Goal: Find specific page/section: Find specific page/section

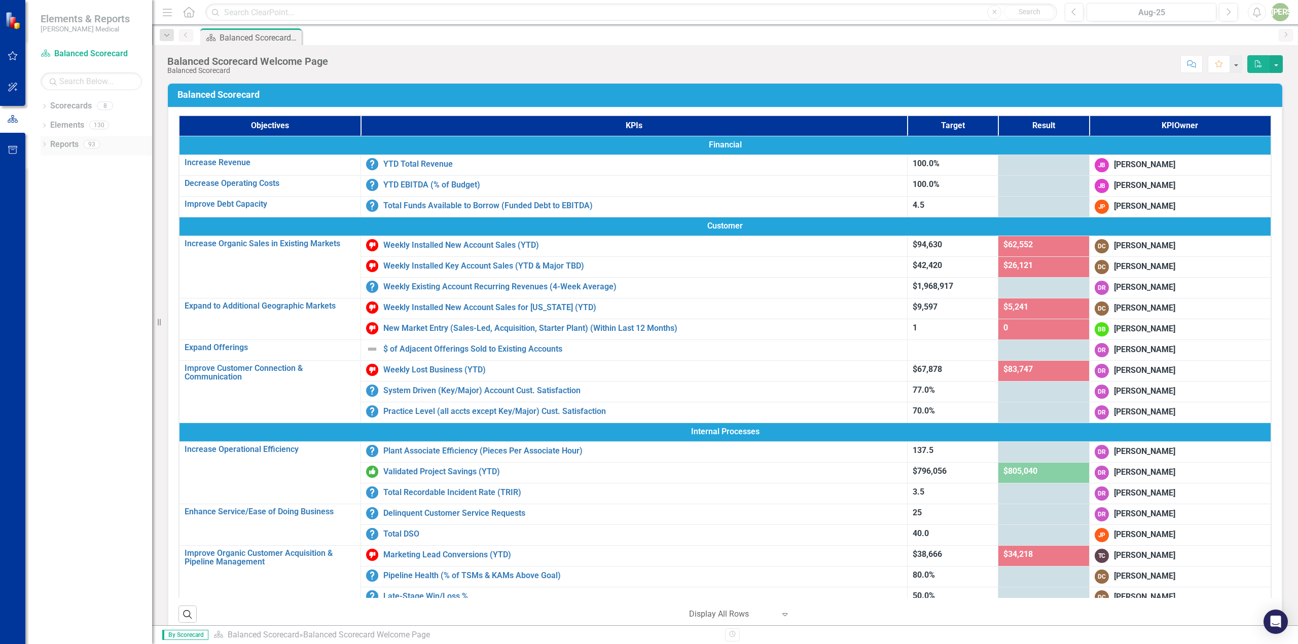
click at [45, 147] on icon "Dropdown" at bounding box center [44, 145] width 7 height 6
click at [47, 143] on div "Dropdown" at bounding box center [42, 143] width 9 height 7
click at [49, 108] on div "Dropdown Scorecards 8" at bounding box center [97, 107] width 112 height 19
click at [45, 108] on icon "Dropdown" at bounding box center [44, 107] width 7 height 6
click at [50, 141] on icon "Dropdown" at bounding box center [50, 144] width 8 height 6
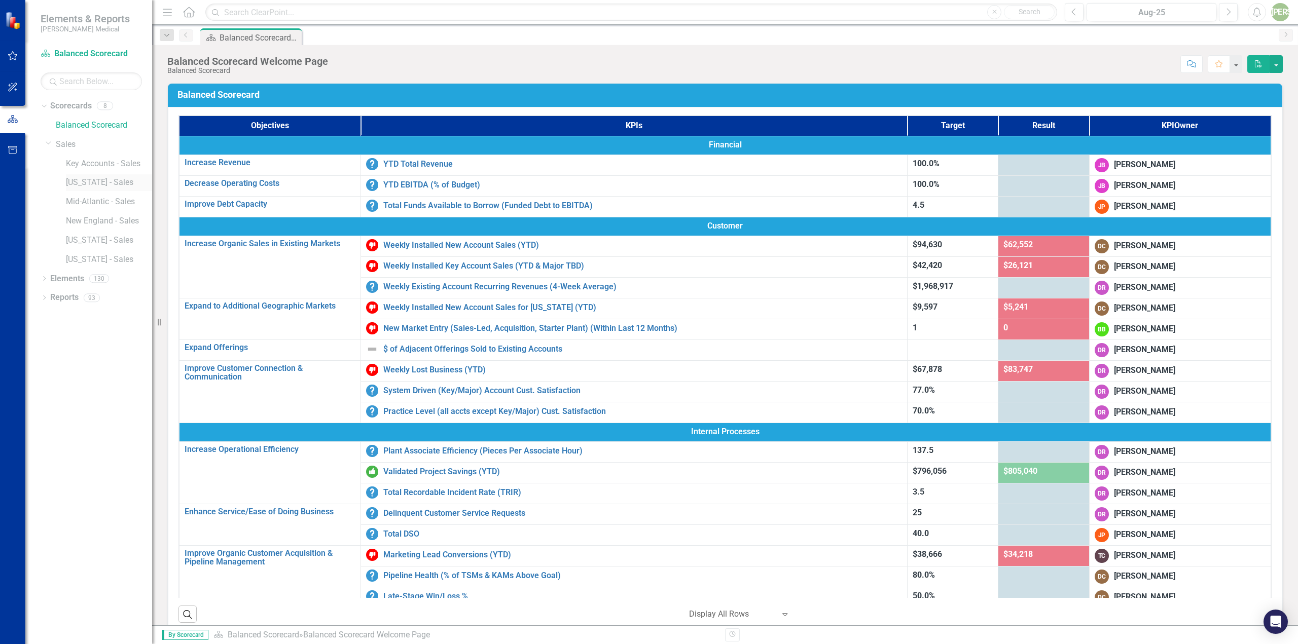
click at [86, 186] on link "[US_STATE] - Sales" at bounding box center [109, 183] width 86 height 12
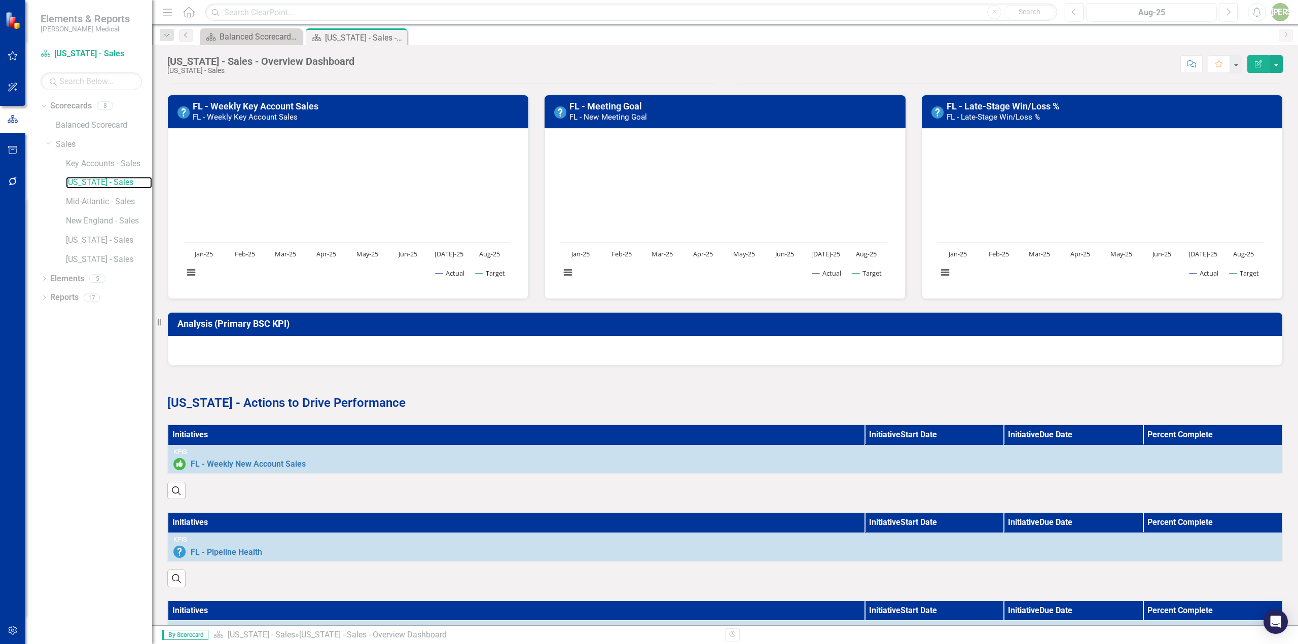
scroll to position [253, 0]
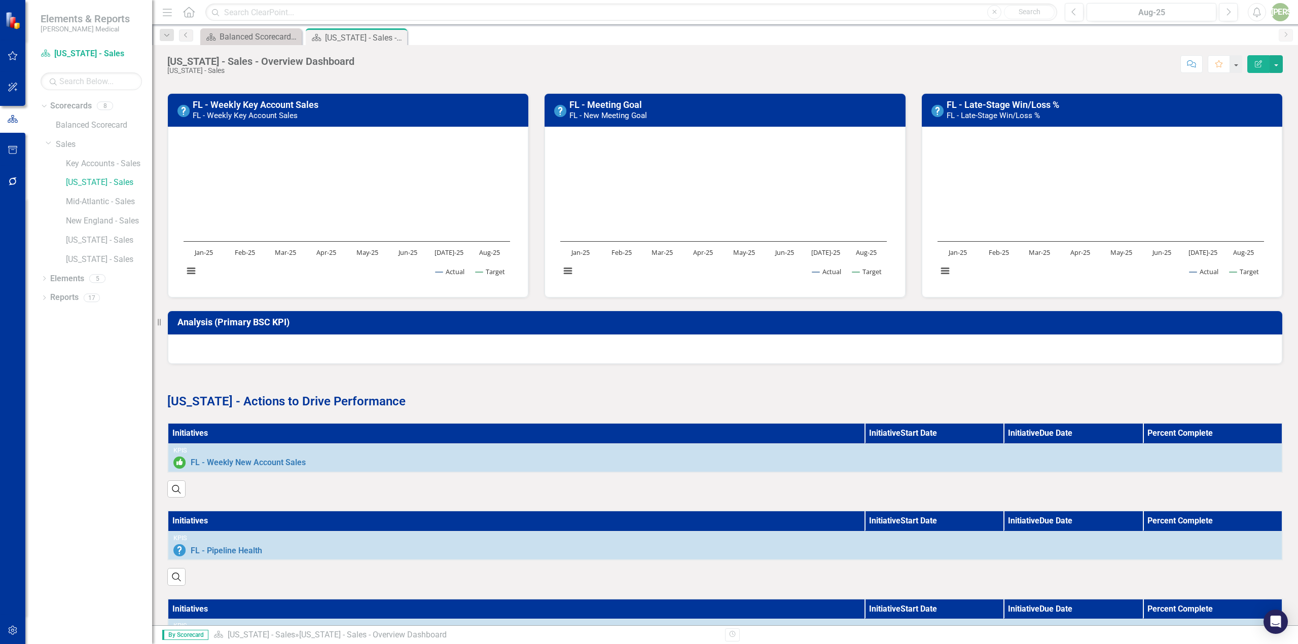
click at [937, 334] on div "Analysis (Primary BSC KPI)" at bounding box center [725, 322] width 1114 height 23
click at [883, 348] on div at bounding box center [725, 349] width 1114 height 29
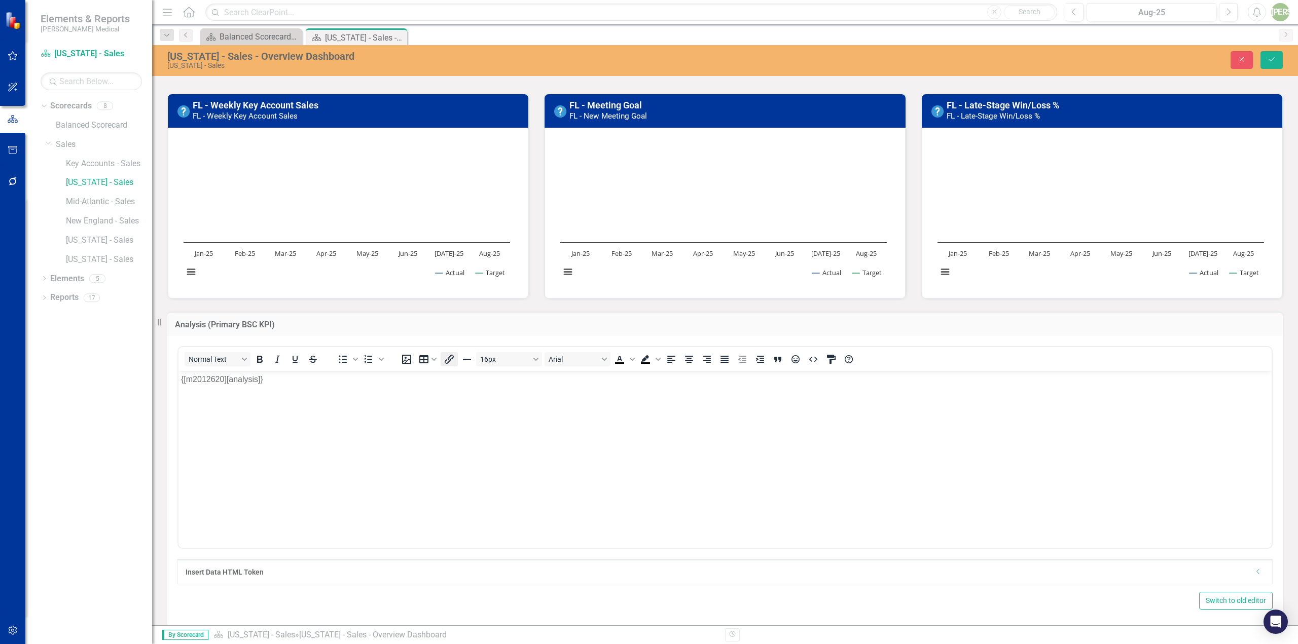
scroll to position [0, 0]
click at [380, 332] on td "Analysis (Primary BSC KPI)" at bounding box center [725, 325] width 1100 height 13
click at [380, 334] on div "Analysis (Primary BSC KPI)" at bounding box center [724, 324] width 1115 height 25
click at [380, 333] on div "Analysis (Primary BSC KPI)" at bounding box center [724, 324] width 1115 height 25
click at [378, 332] on div "Analysis (Primary BSC KPI)" at bounding box center [724, 324] width 1115 height 25
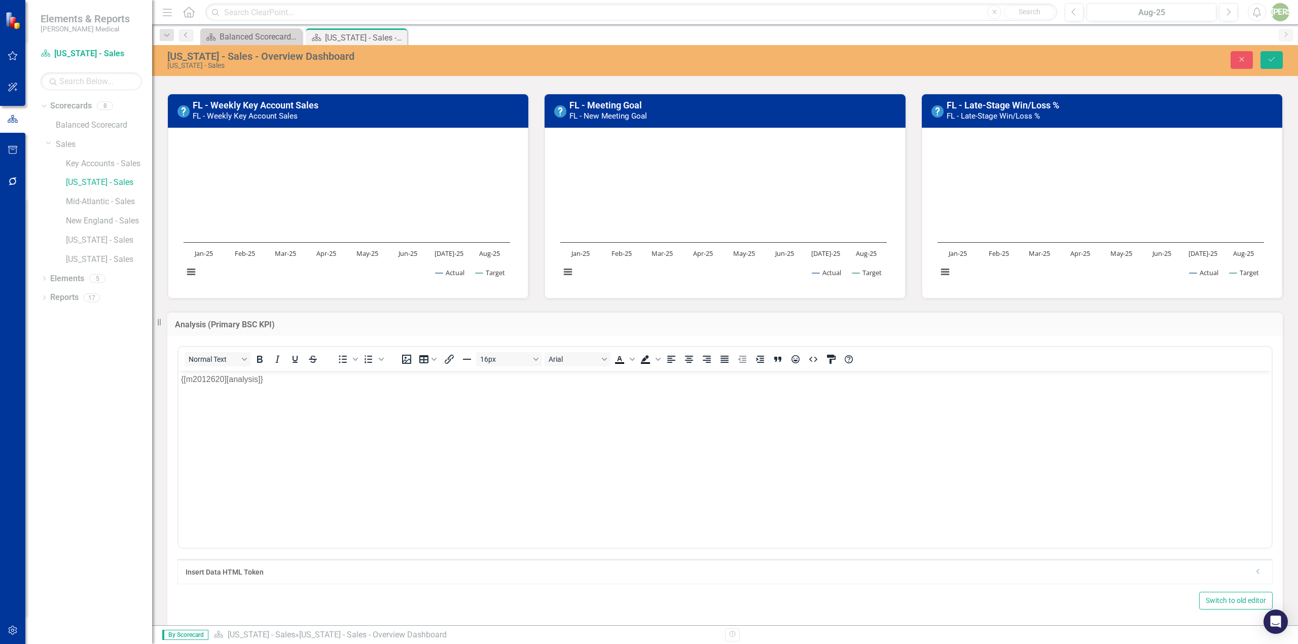
click at [378, 333] on div "Analysis (Primary BSC KPI)" at bounding box center [724, 324] width 1115 height 25
click at [1242, 61] on icon "Close" at bounding box center [1241, 59] width 9 height 7
